Goal: Submit feedback/report problem

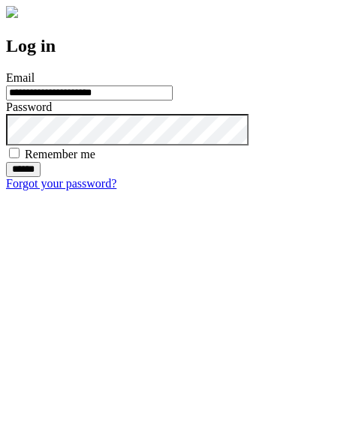
type input "**********"
click at [41, 177] on input "******" at bounding box center [23, 169] width 35 height 15
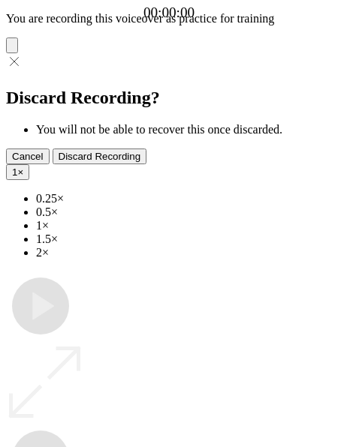
type input "**********"
